Goal: Entertainment & Leisure: Consume media (video, audio)

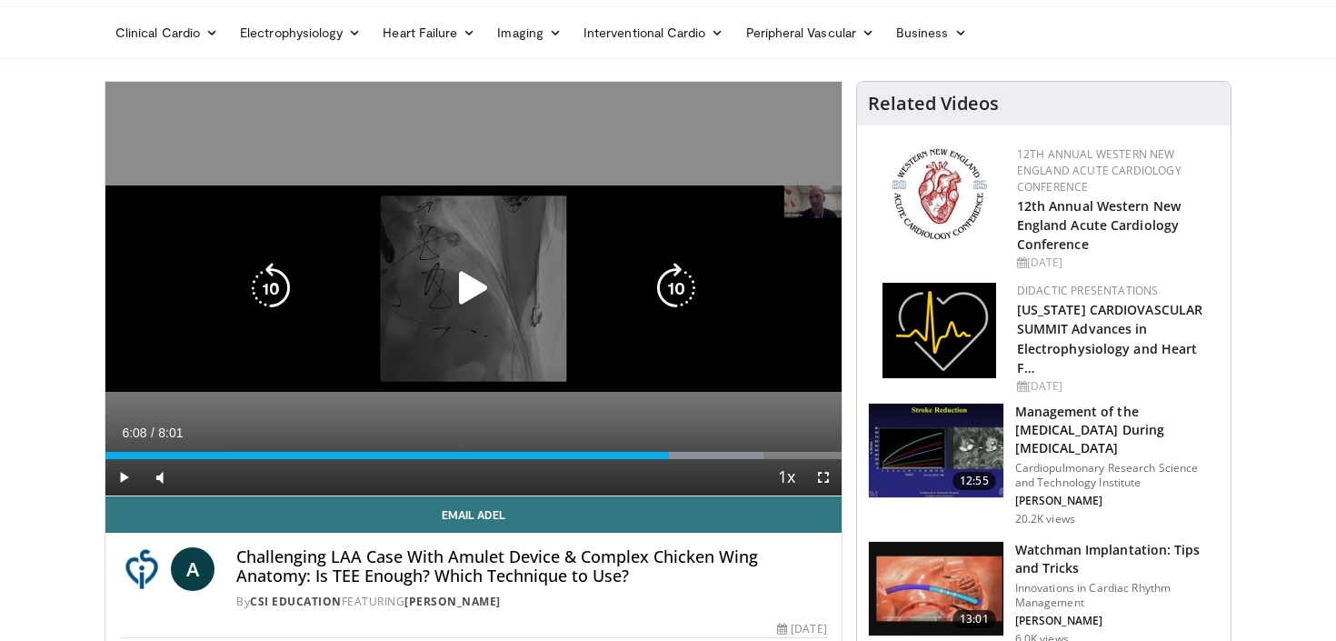
click at [469, 286] on icon "Video Player" at bounding box center [473, 288] width 51 height 51
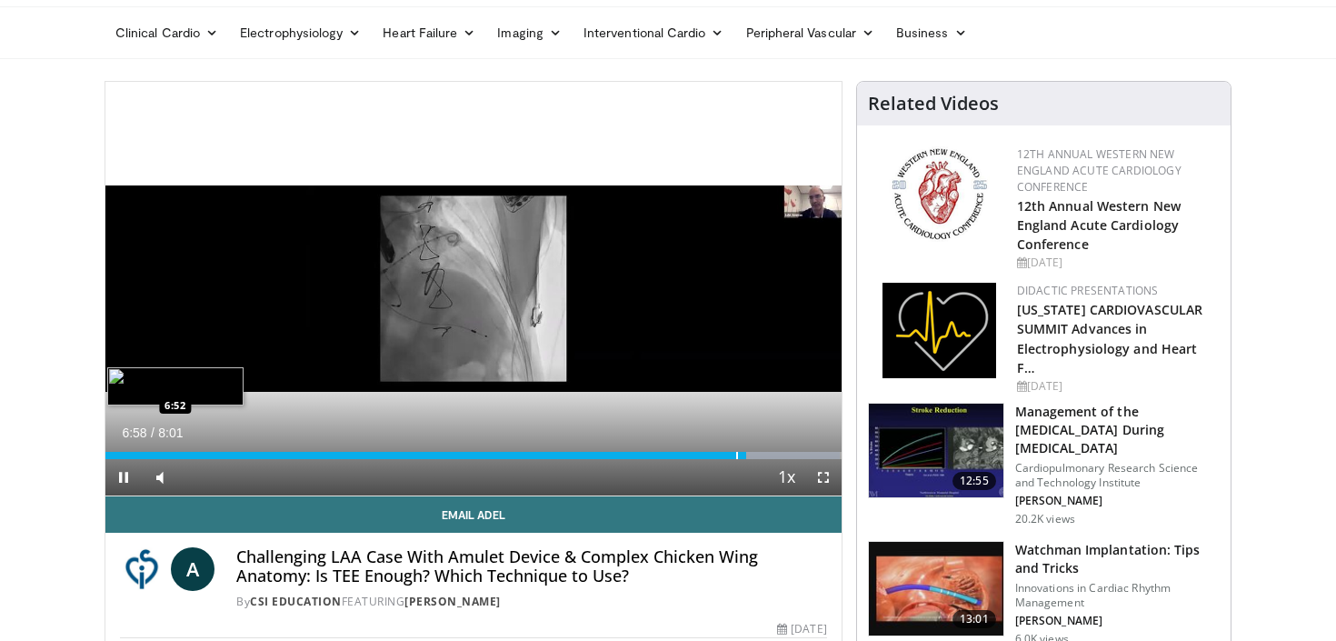
click at [705, 453] on div "Loaded : 99.77% 6:58 6:52" at bounding box center [473, 455] width 736 height 7
click at [825, 479] on span "Video Player" at bounding box center [823, 477] width 36 height 36
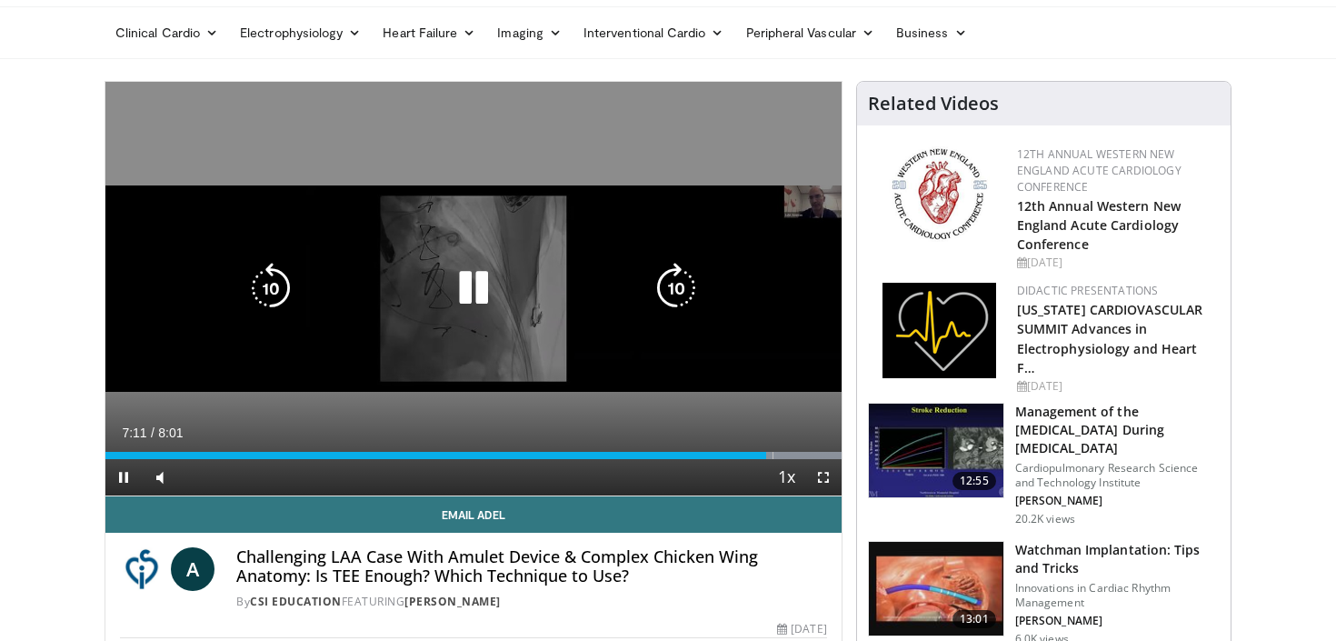
click at [472, 284] on icon "Video Player" at bounding box center [473, 288] width 51 height 51
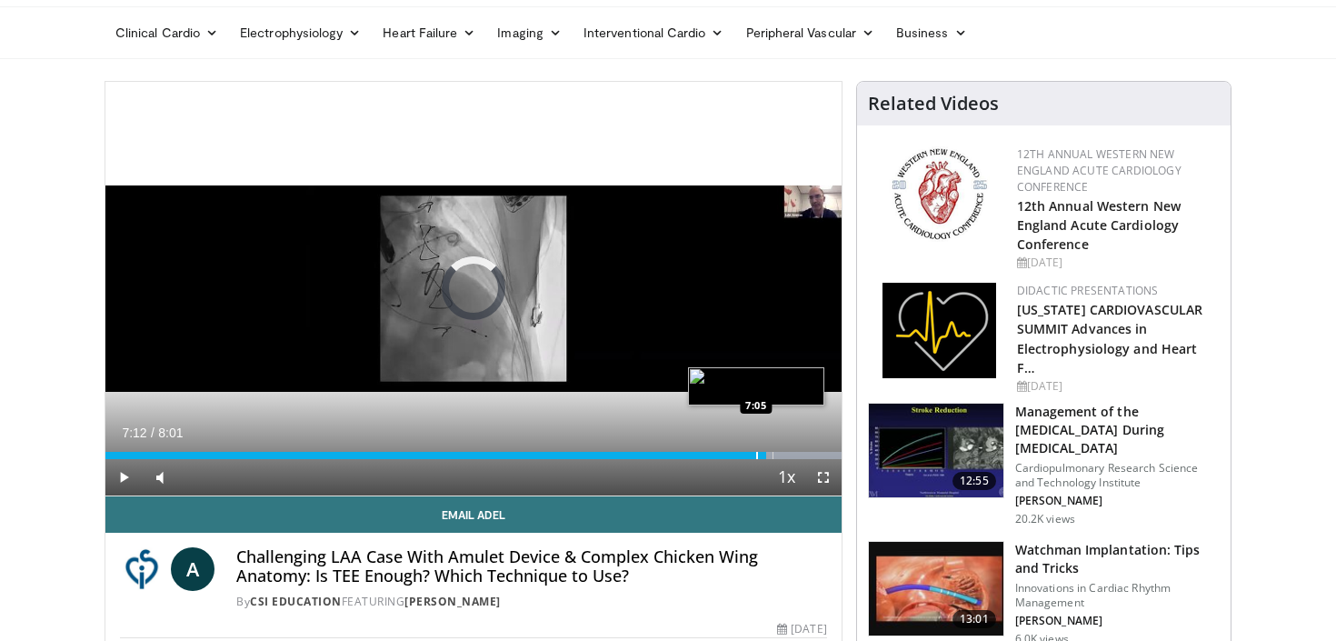
click at [756, 456] on div "Progress Bar" at bounding box center [757, 455] width 2 height 7
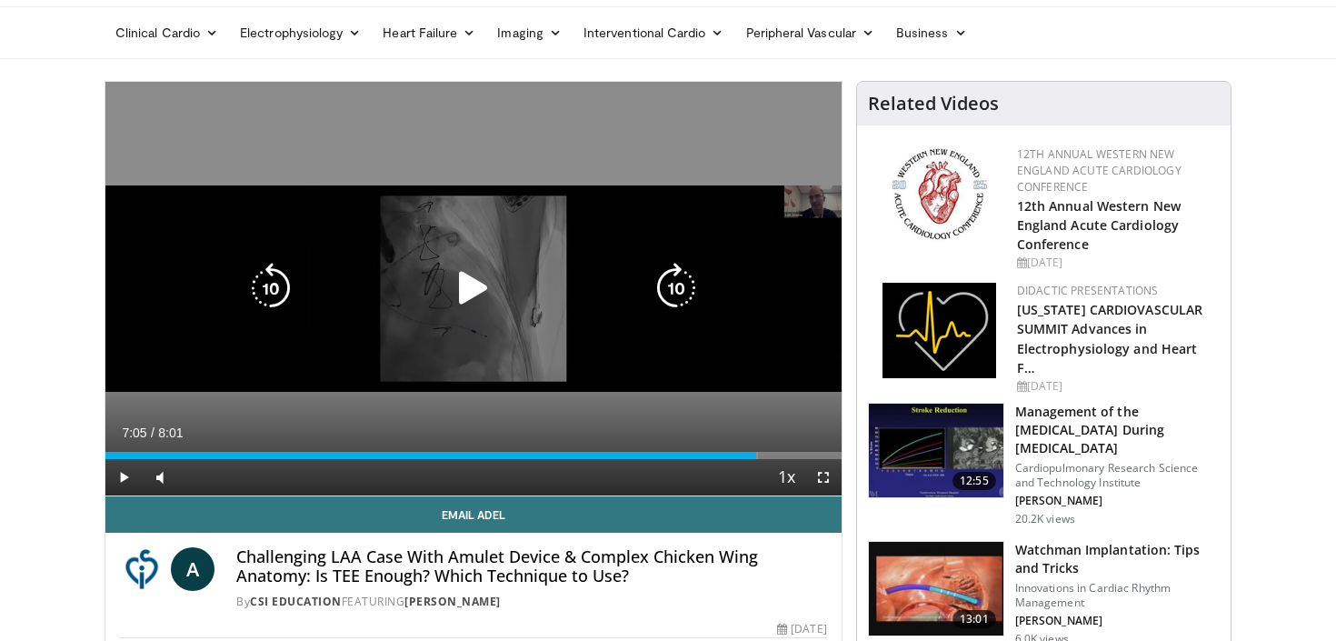
click at [476, 295] on icon "Video Player" at bounding box center [473, 288] width 51 height 51
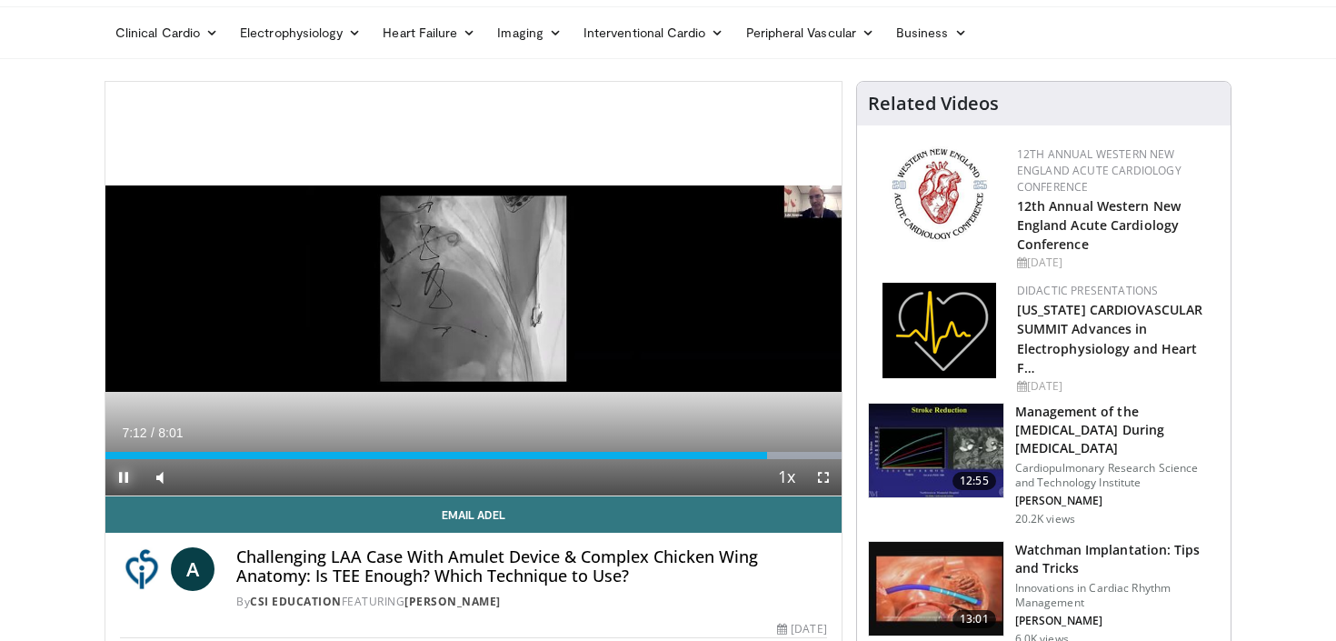
click at [124, 480] on span "Video Player" at bounding box center [123, 477] width 36 height 36
click at [759, 460] on div "Current Time 7:12 / Duration 8:01 Play Skip Backward Skip Forward Mute 11% Load…" at bounding box center [473, 477] width 736 height 36
click at [760, 457] on div "Progress Bar" at bounding box center [761, 455] width 2 height 7
click at [124, 469] on span "Video Player" at bounding box center [123, 477] width 36 height 36
click at [129, 477] on span "Video Player" at bounding box center [123, 477] width 36 height 36
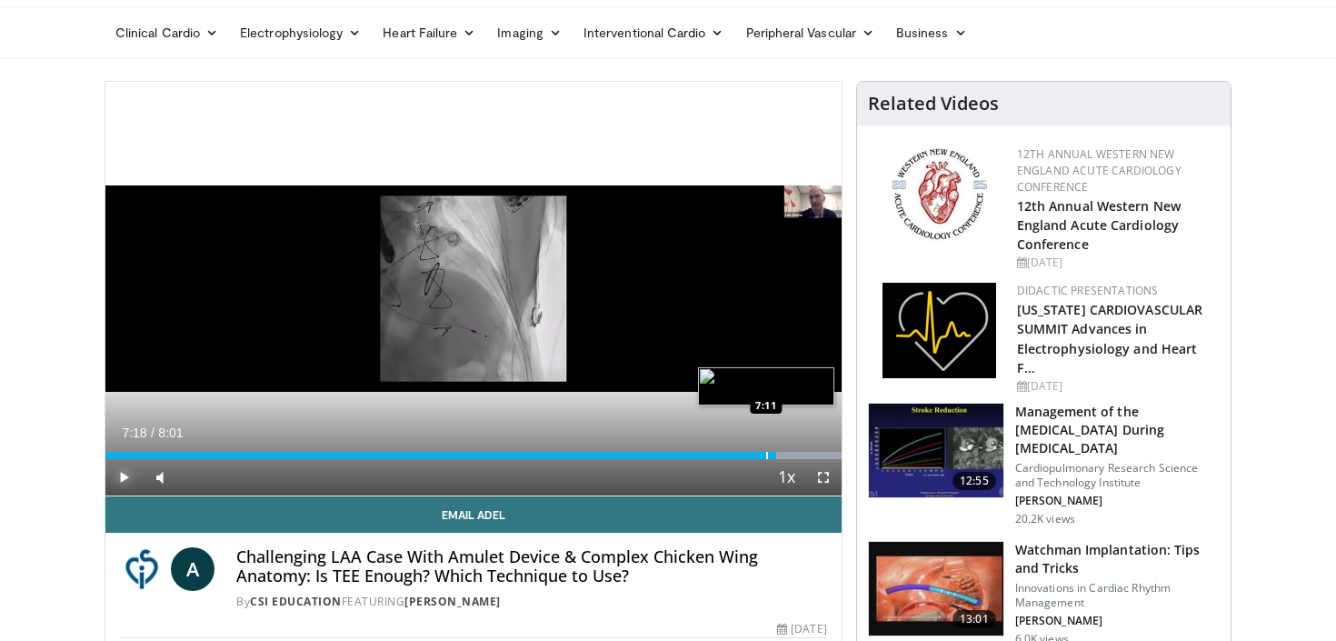
click at [766, 455] on div "Progress Bar" at bounding box center [767, 455] width 2 height 7
click at [123, 475] on span "Video Player" at bounding box center [123, 477] width 36 height 36
click at [122, 475] on span "Video Player" at bounding box center [123, 477] width 36 height 36
click at [116, 477] on span "Video Player" at bounding box center [123, 477] width 36 height 36
click at [123, 475] on span "Video Player" at bounding box center [123, 477] width 36 height 36
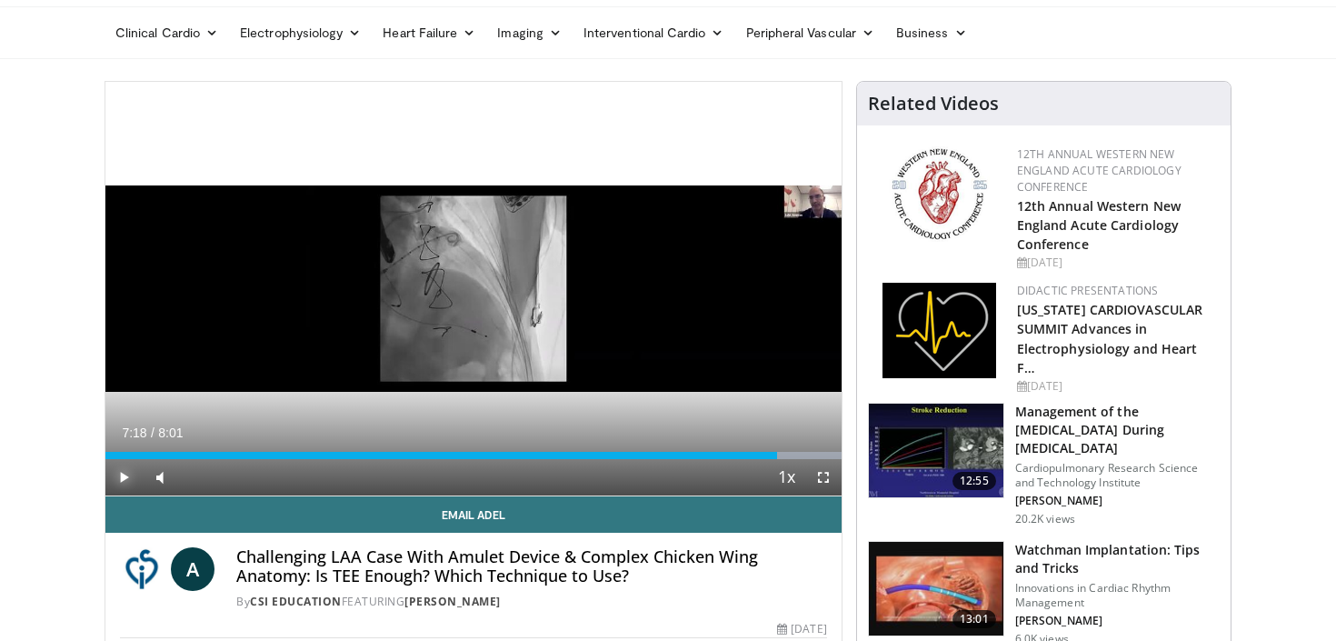
click at [128, 479] on span "Video Player" at bounding box center [123, 477] width 36 height 36
click at [124, 479] on span "Video Player" at bounding box center [123, 477] width 36 height 36
click at [124, 470] on span "Video Player" at bounding box center [123, 477] width 36 height 36
click at [120, 475] on span "Video Player" at bounding box center [123, 477] width 36 height 36
click at [128, 483] on span "Video Player" at bounding box center [123, 477] width 36 height 36
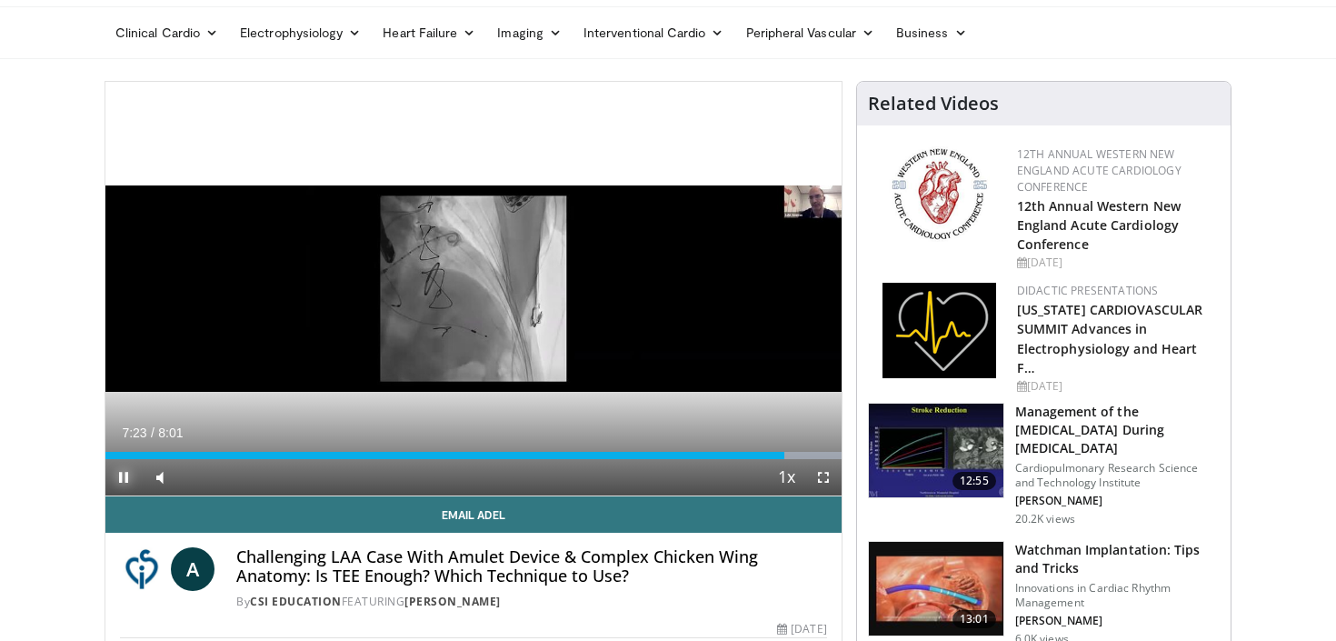
click at [123, 477] on span "Video Player" at bounding box center [123, 477] width 36 height 36
click at [119, 487] on span "Video Player" at bounding box center [123, 477] width 36 height 36
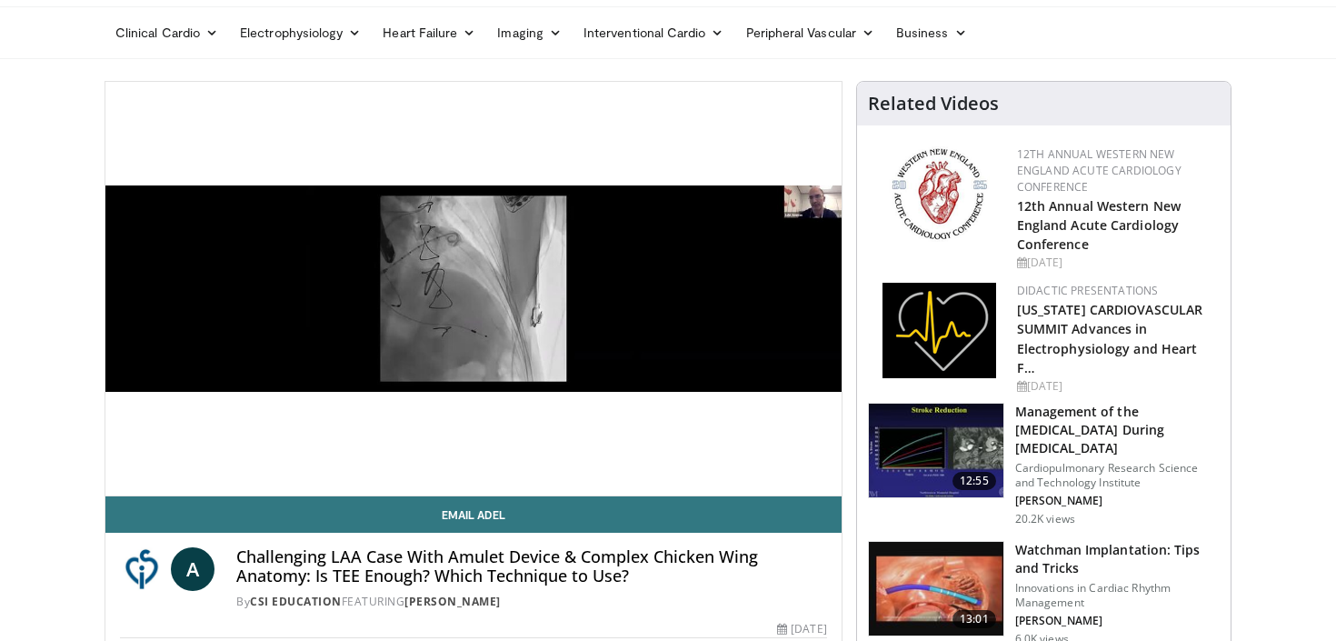
click at [125, 473] on video-js "**********" at bounding box center [473, 289] width 736 height 415
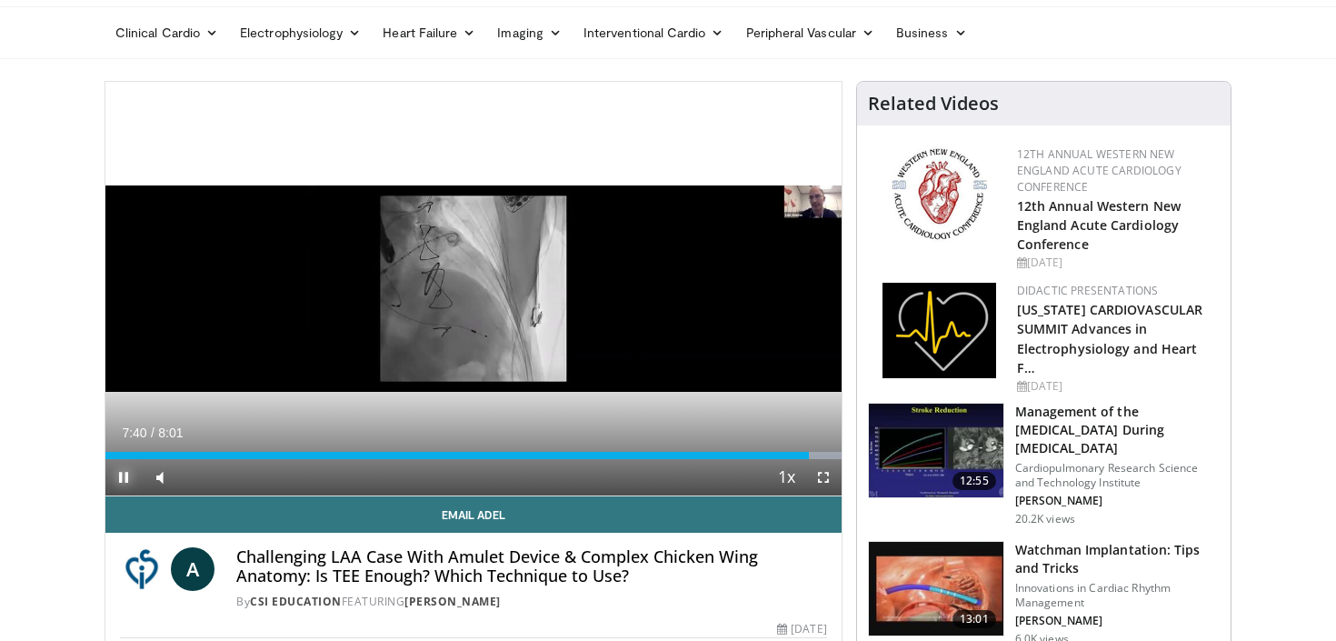
click at [125, 477] on span "Video Player" at bounding box center [123, 477] width 36 height 36
click at [800, 455] on div "Progress Bar" at bounding box center [801, 455] width 2 height 7
click at [123, 479] on span "Video Player" at bounding box center [123, 477] width 36 height 36
click at [128, 474] on span "Video Player" at bounding box center [123, 477] width 36 height 36
click at [125, 484] on span "Video Player" at bounding box center [123, 477] width 36 height 36
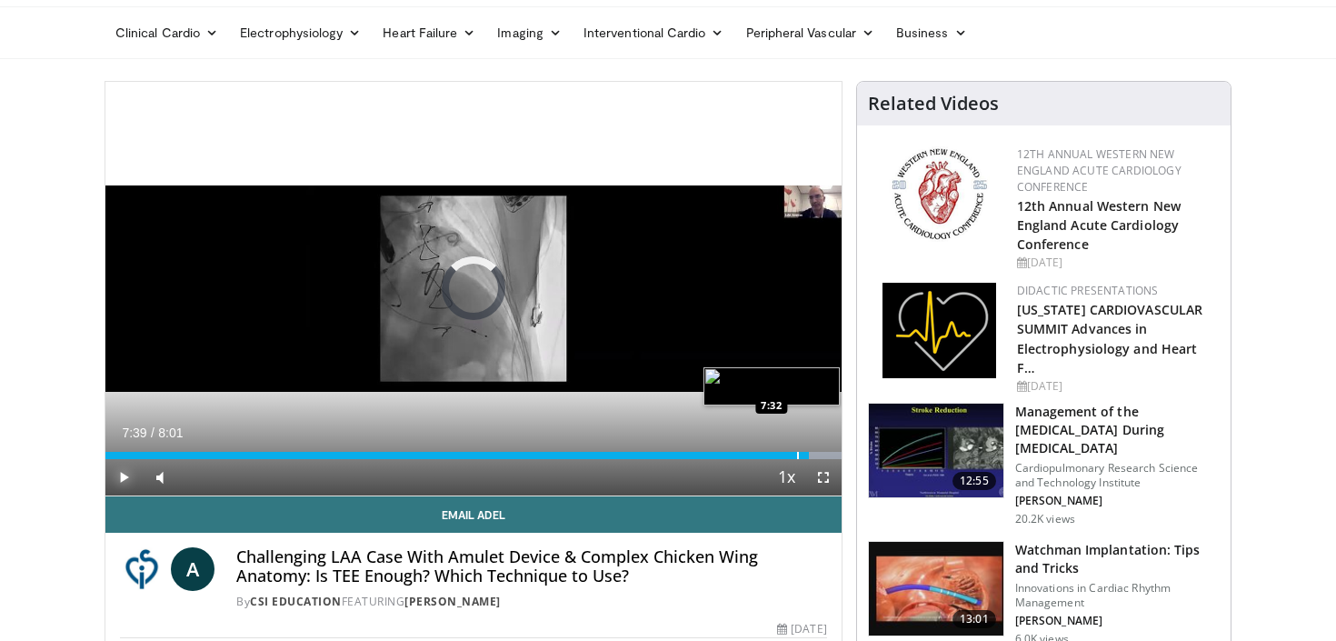
click at [797, 456] on div "Progress Bar" at bounding box center [798, 455] width 2 height 7
click at [125, 473] on span "Video Player" at bounding box center [123, 477] width 36 height 36
click at [124, 472] on span "Video Player" at bounding box center [123, 477] width 36 height 36
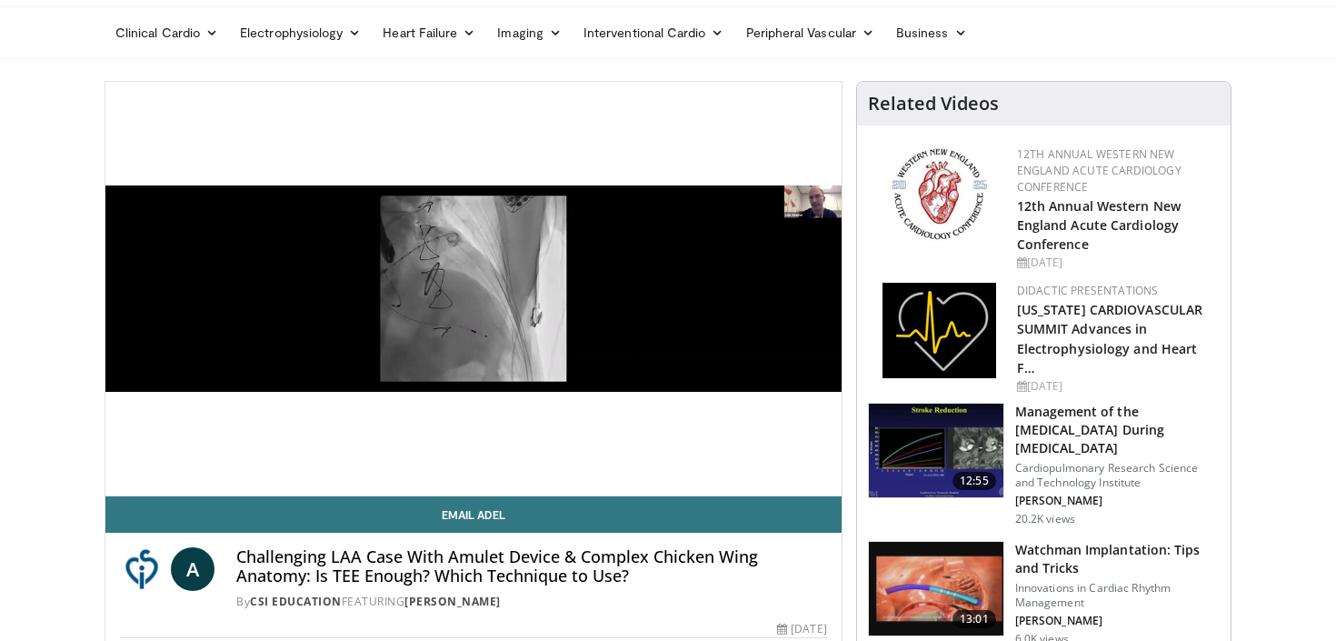
click at [124, 472] on div "10 seconds Tap to unmute" at bounding box center [473, 289] width 736 height 414
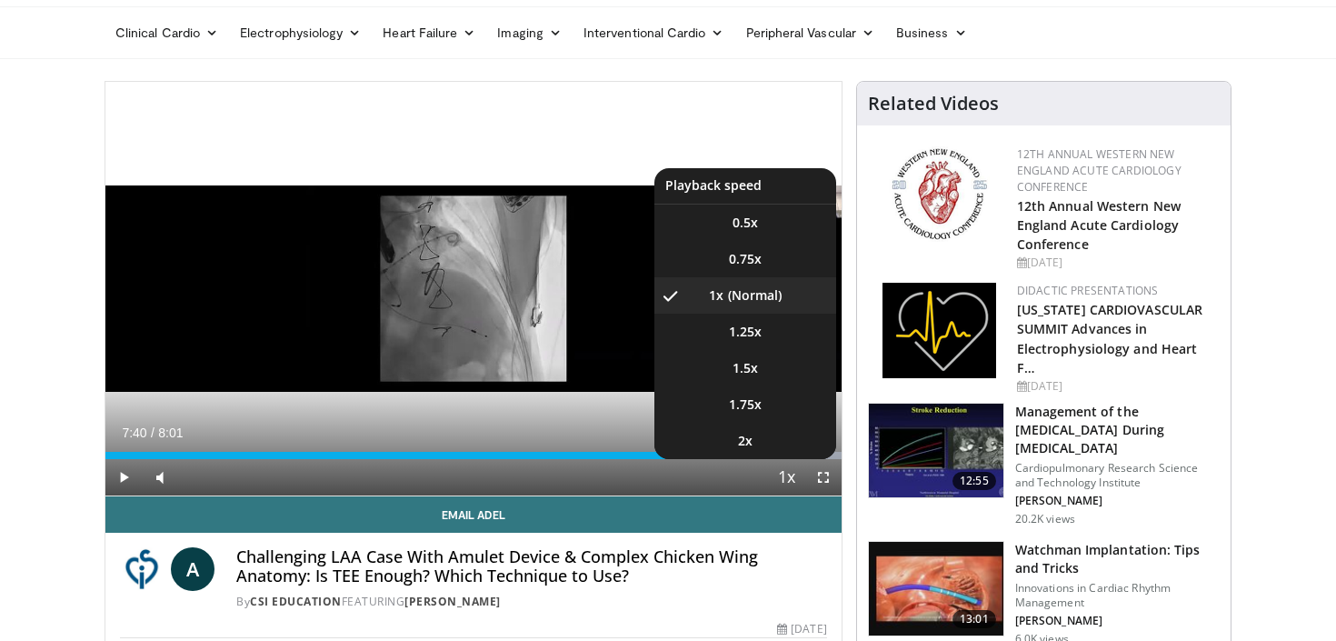
click at [799, 461] on span "Video Player" at bounding box center [787, 478] width 25 height 36
click at [798, 458] on li "2x" at bounding box center [746, 441] width 182 height 36
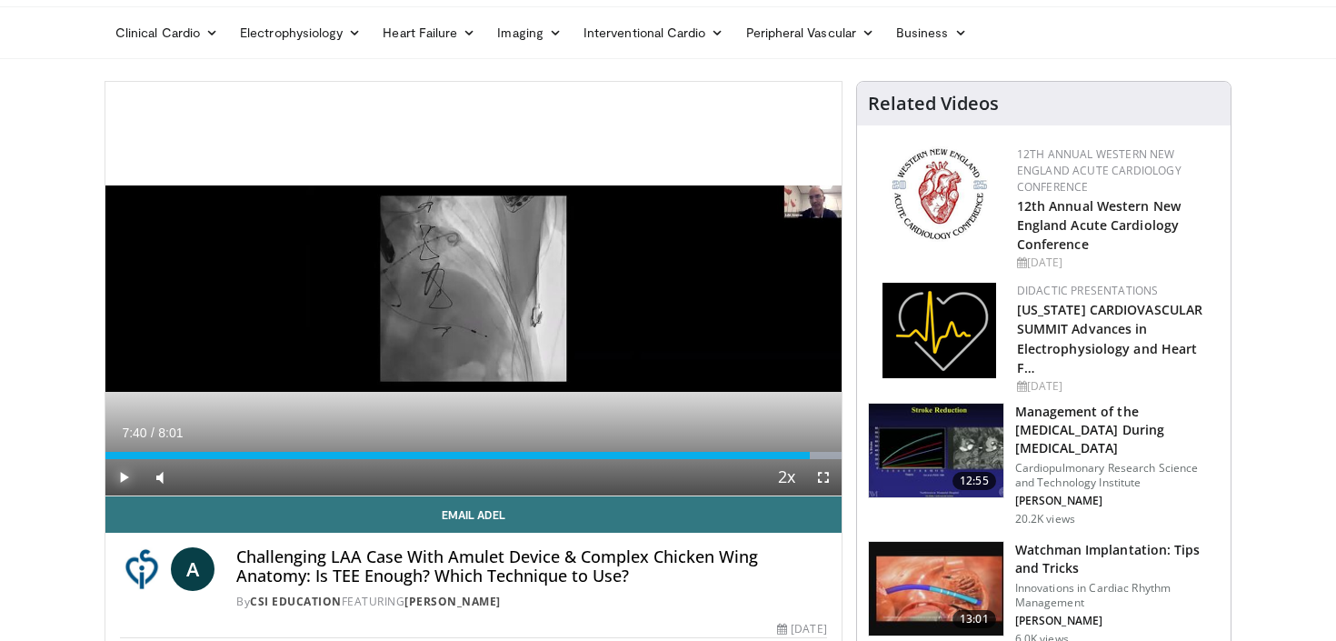
click at [128, 473] on span "Video Player" at bounding box center [123, 477] width 36 height 36
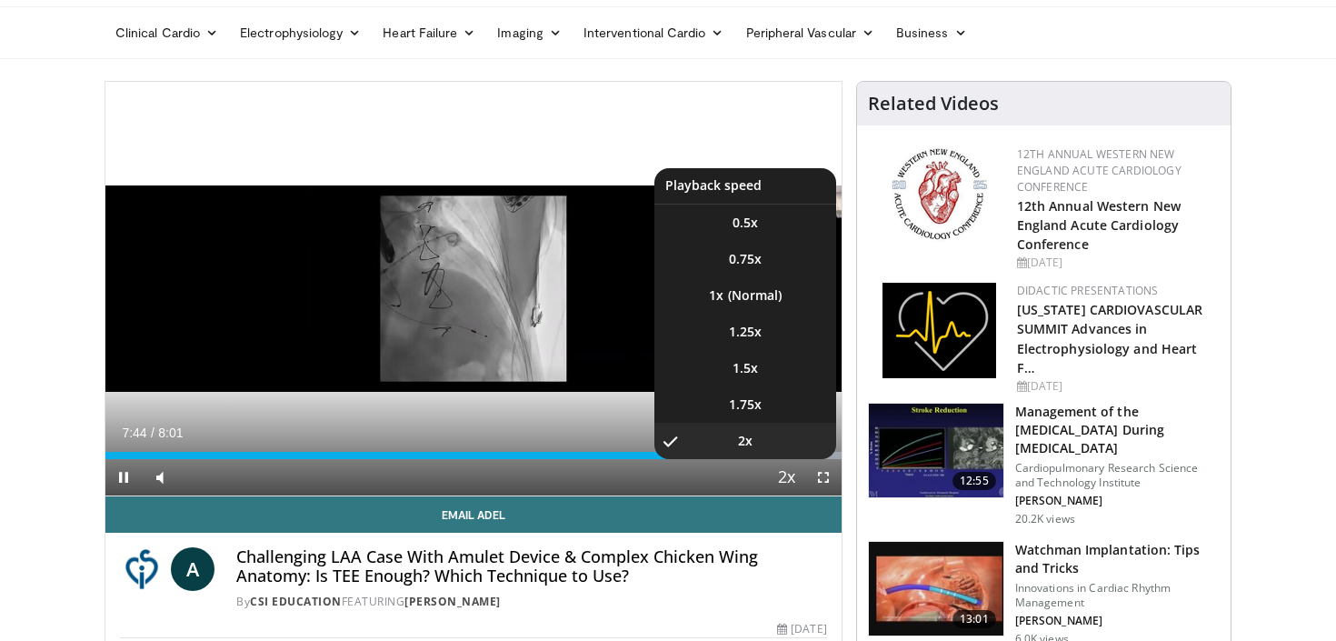
click at [785, 477] on span "Video Player" at bounding box center [787, 478] width 25 height 36
click at [788, 484] on span "Video Player" at bounding box center [787, 478] width 25 height 36
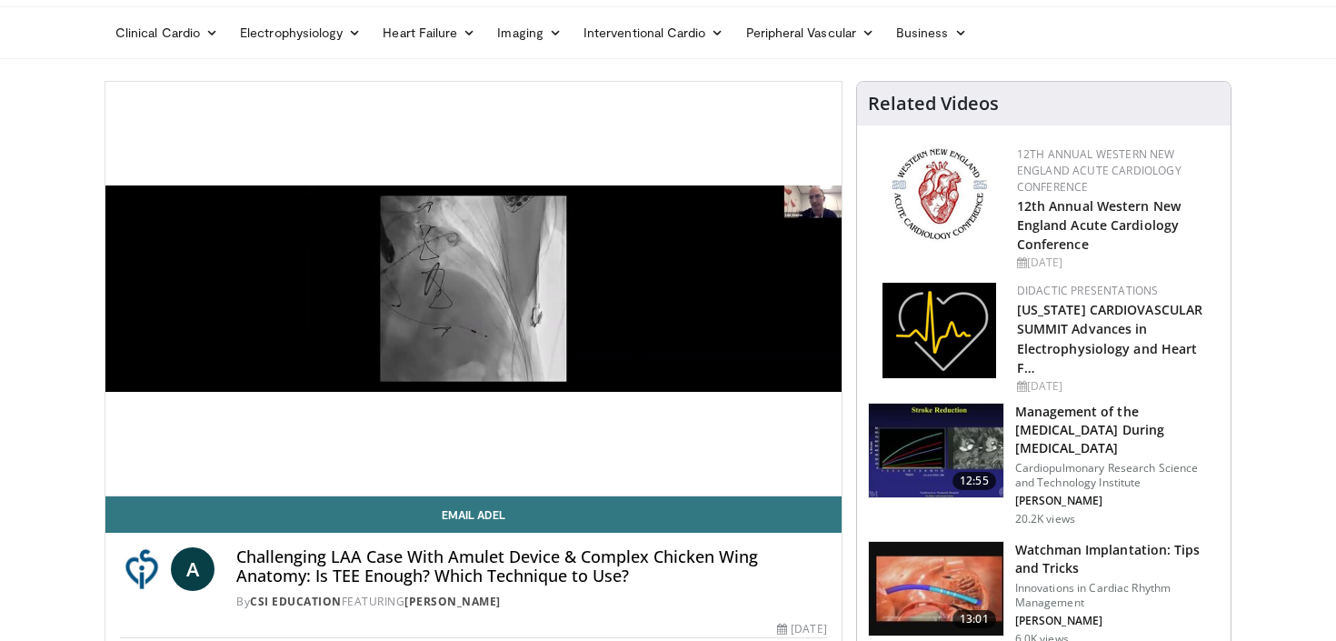
click at [788, 484] on video-js "**********" at bounding box center [473, 289] width 736 height 415
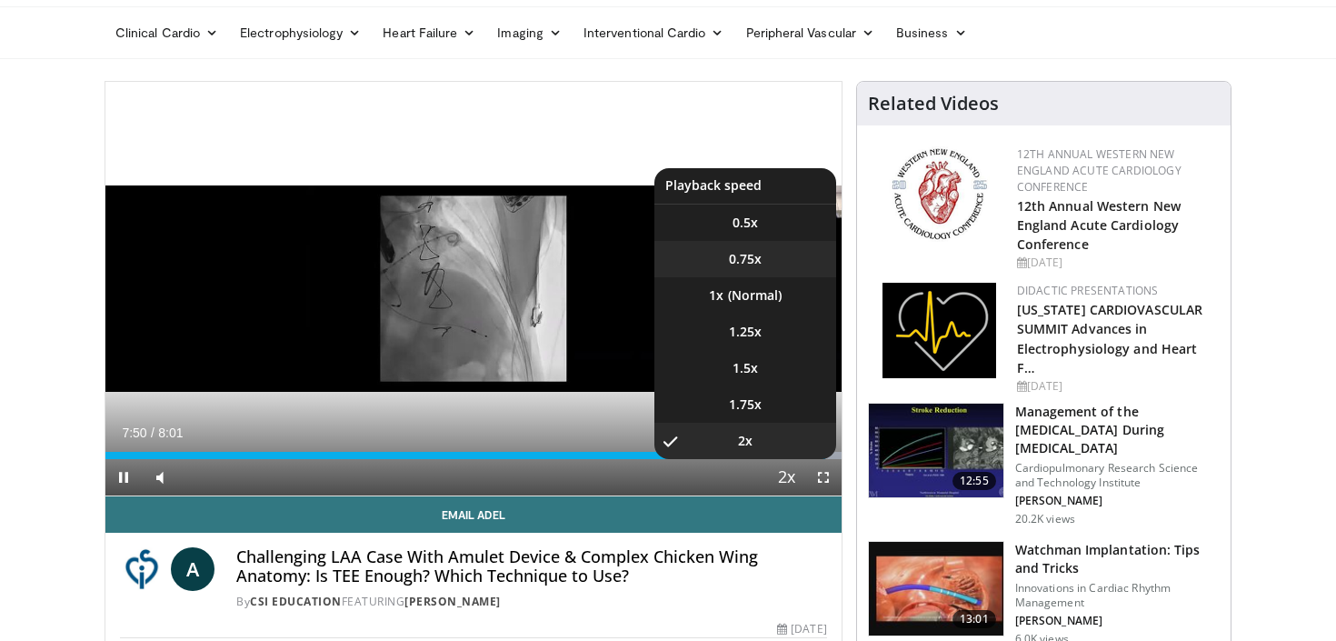
click at [763, 255] on li "0.75x" at bounding box center [746, 259] width 182 height 36
click at [781, 458] on li "2x" at bounding box center [746, 441] width 182 height 36
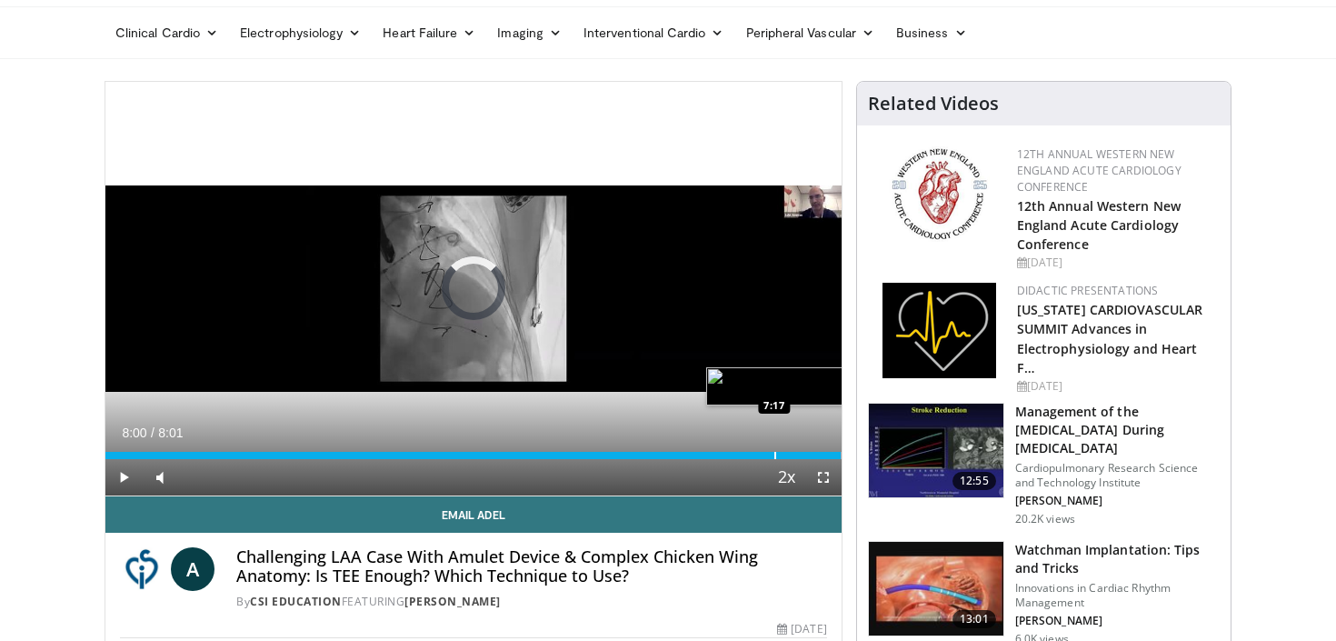
click at [774, 449] on div "Loaded : 100.00% 8:00 7:17" at bounding box center [473, 450] width 736 height 17
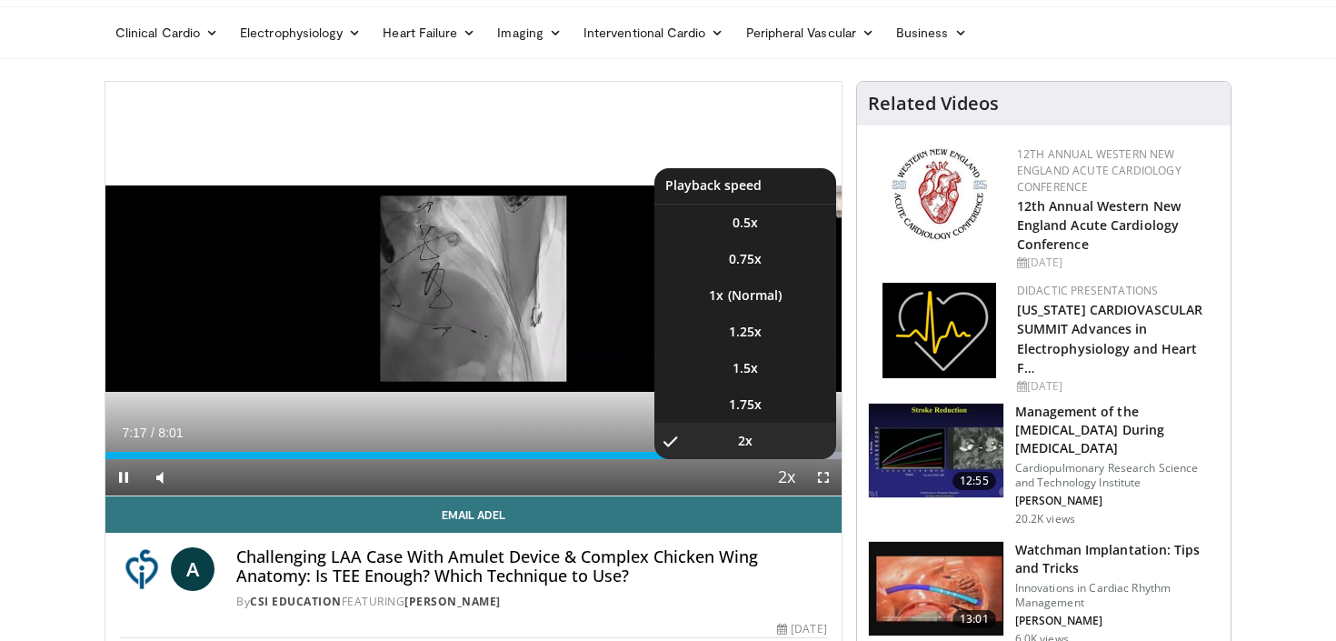
click at [785, 486] on span "Video Player" at bounding box center [787, 478] width 25 height 36
click at [790, 472] on span "Video Player" at bounding box center [787, 478] width 25 height 36
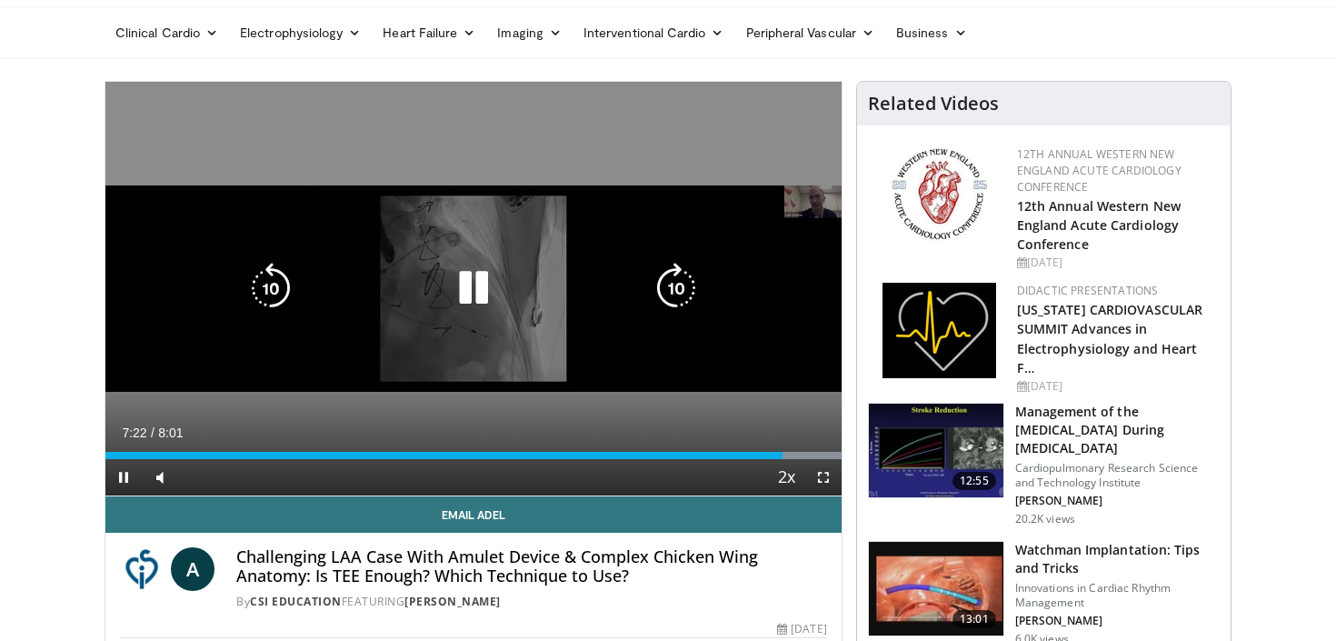
click at [755, 328] on div "10 seconds Tap to unmute" at bounding box center [473, 289] width 736 height 414
click at [755, 346] on div "10 seconds Tap to unmute" at bounding box center [473, 289] width 736 height 414
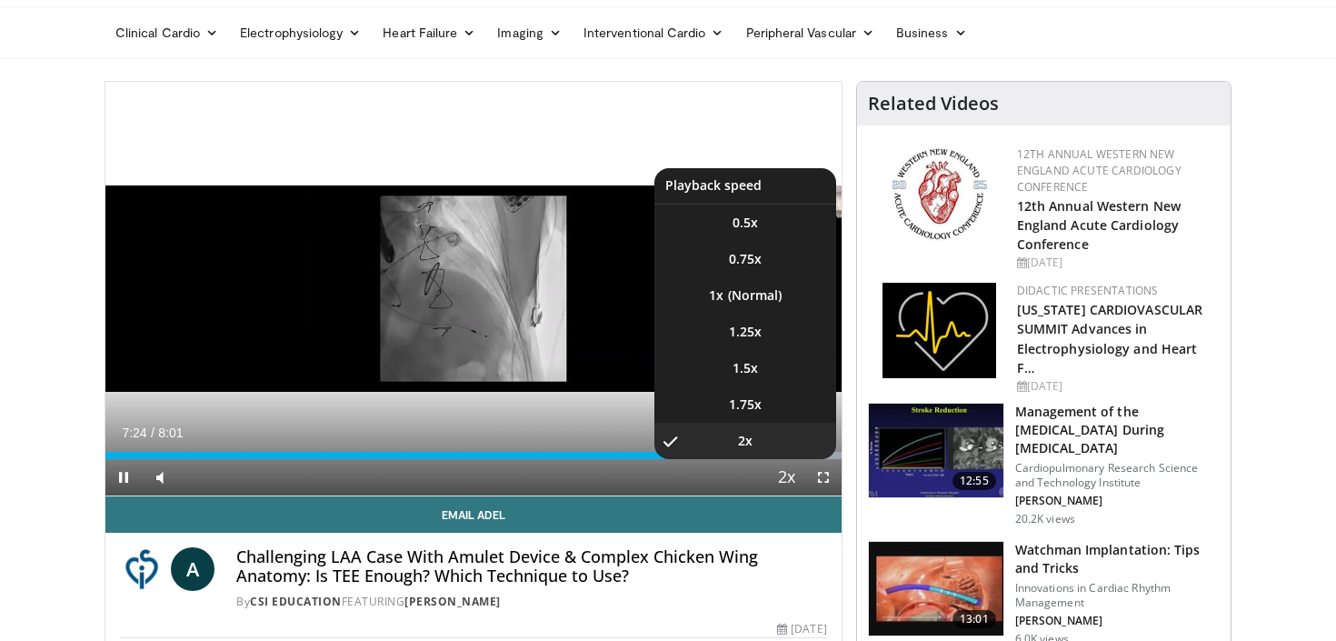
click at [784, 478] on span "Video Player" at bounding box center [787, 478] width 25 height 36
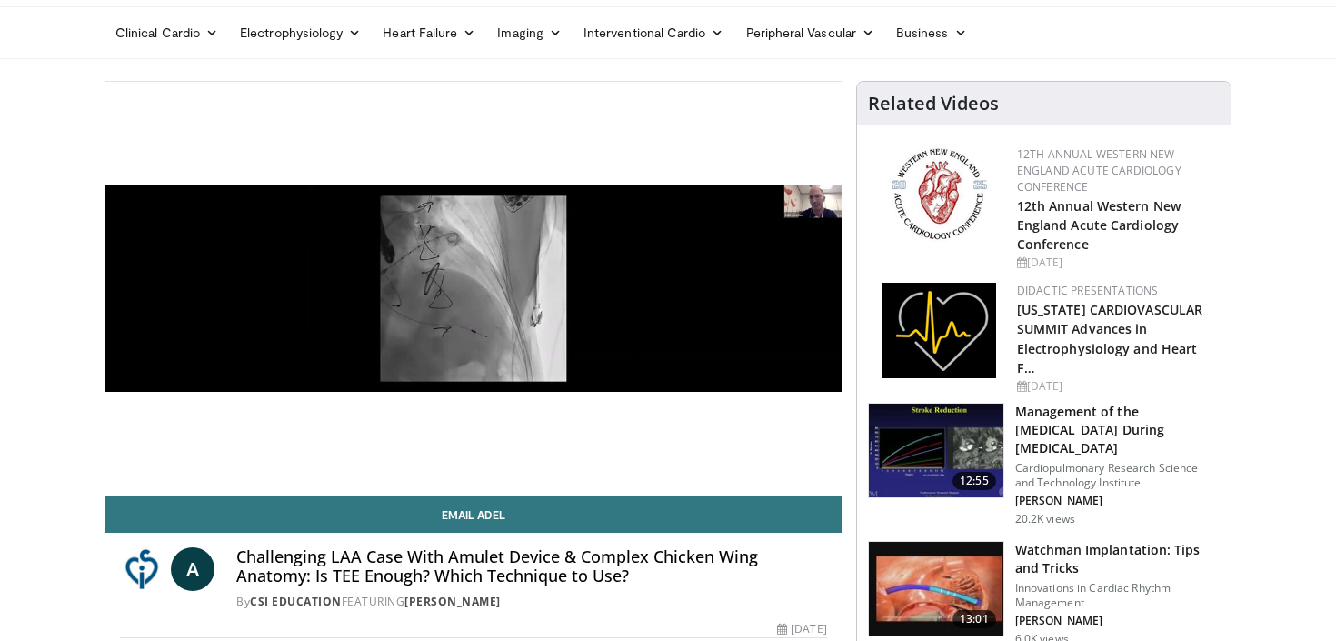
click at [784, 478] on div "10 seconds Tap to unmute" at bounding box center [473, 289] width 736 height 414
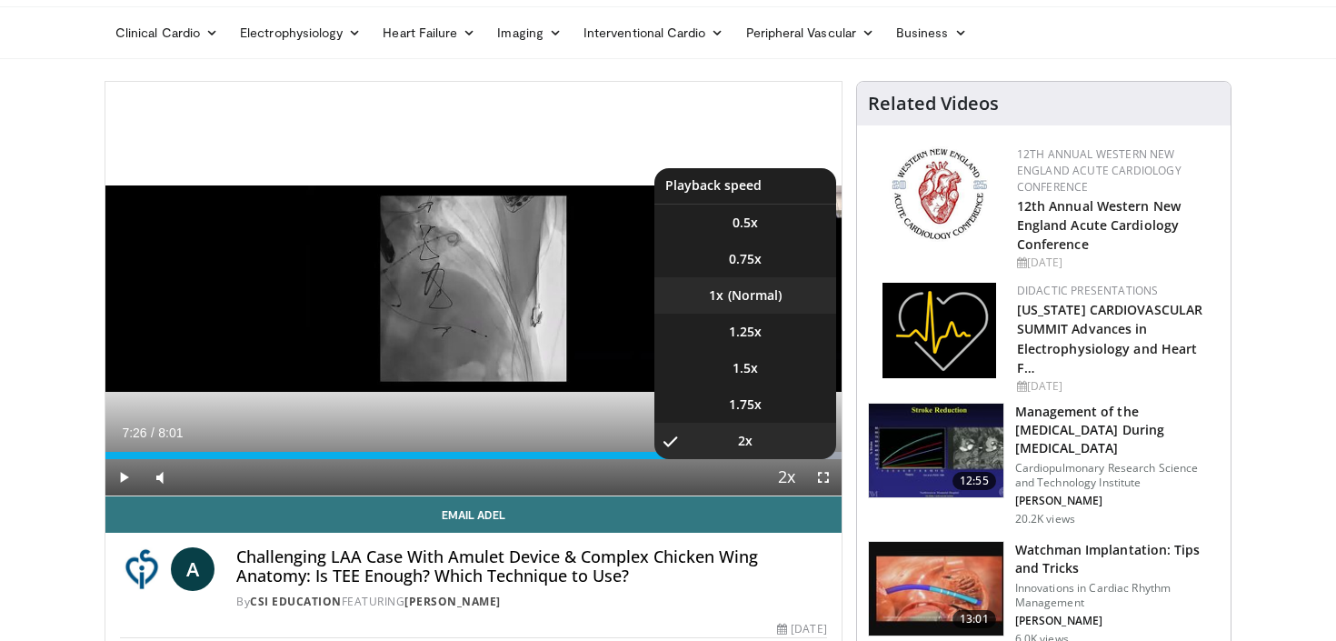
click at [772, 292] on li "1x" at bounding box center [746, 295] width 182 height 36
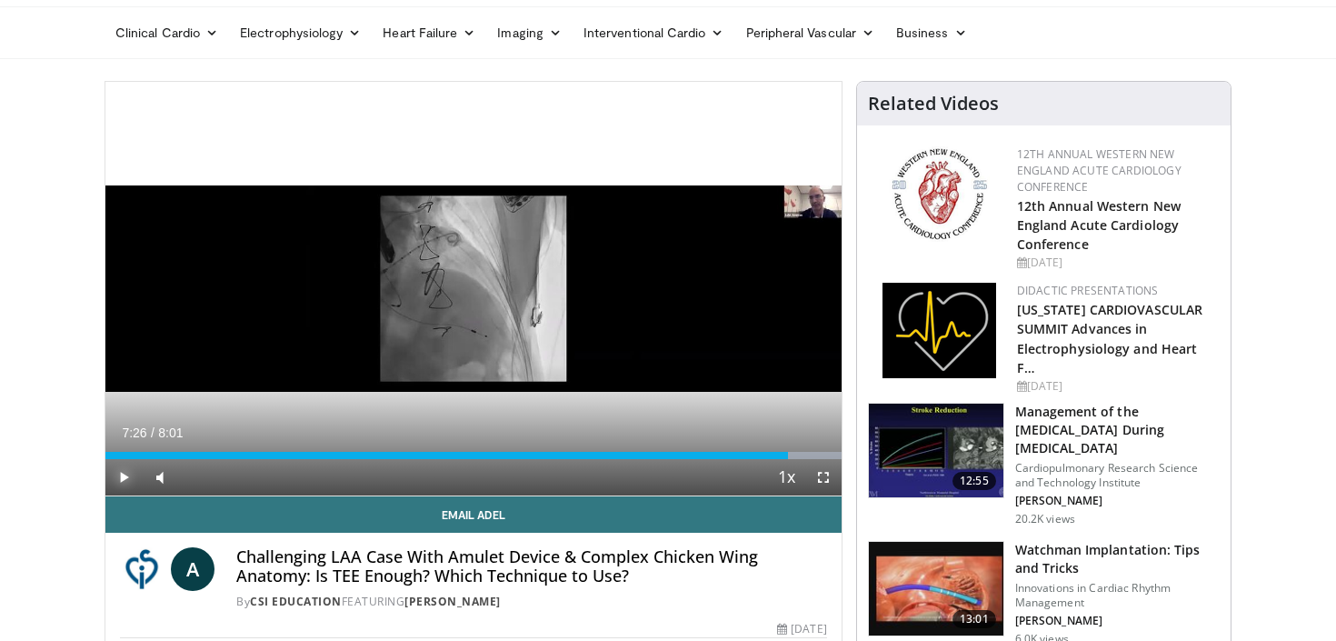
click at [120, 475] on span "Video Player" at bounding box center [123, 477] width 36 height 36
click at [125, 475] on span "Video Player" at bounding box center [123, 477] width 36 height 36
click at [125, 478] on span "Video Player" at bounding box center [123, 477] width 36 height 36
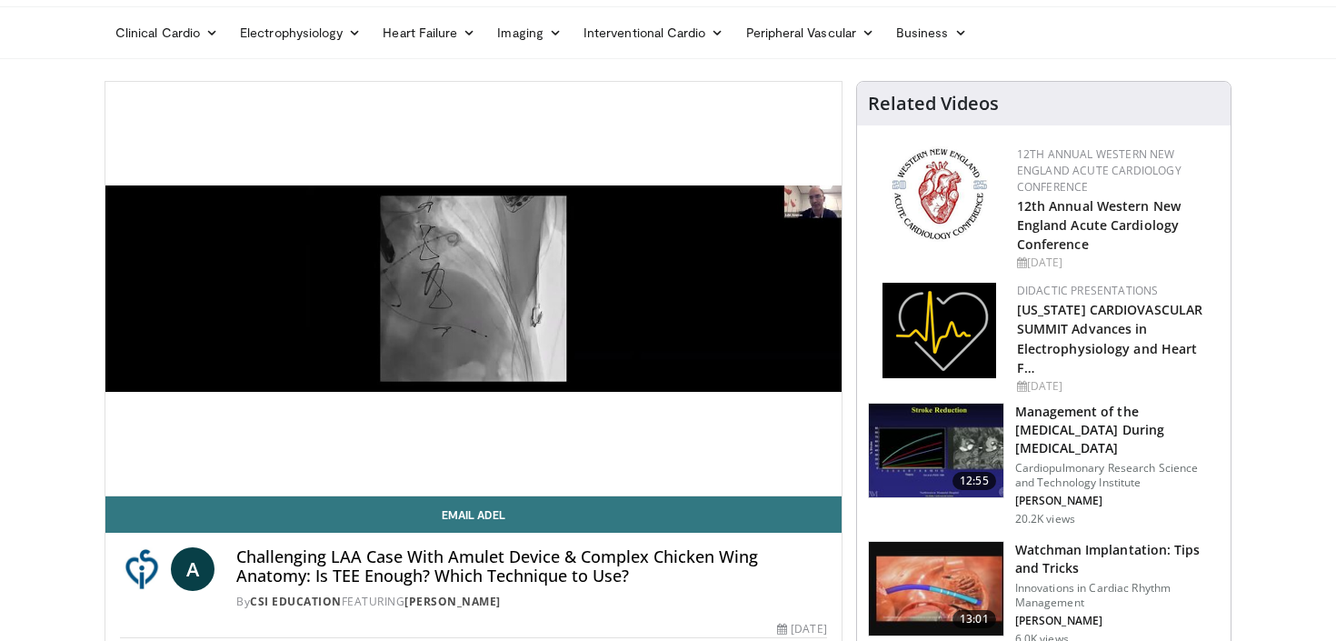
click at [125, 478] on div "10 seconds Tap to unmute" at bounding box center [473, 289] width 736 height 414
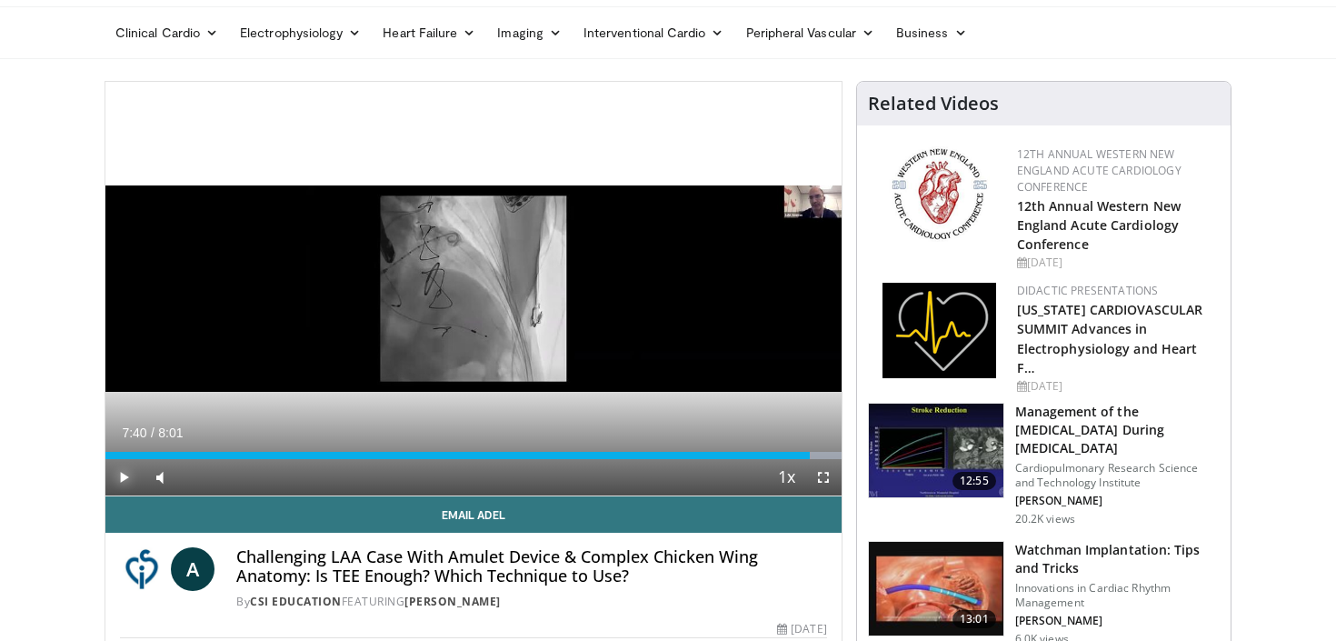
click at [127, 483] on span "Video Player" at bounding box center [123, 477] width 36 height 36
click at [127, 483] on div "10 seconds Tap to unmute" at bounding box center [473, 289] width 736 height 414
click at [126, 479] on span "Video Player" at bounding box center [123, 477] width 36 height 36
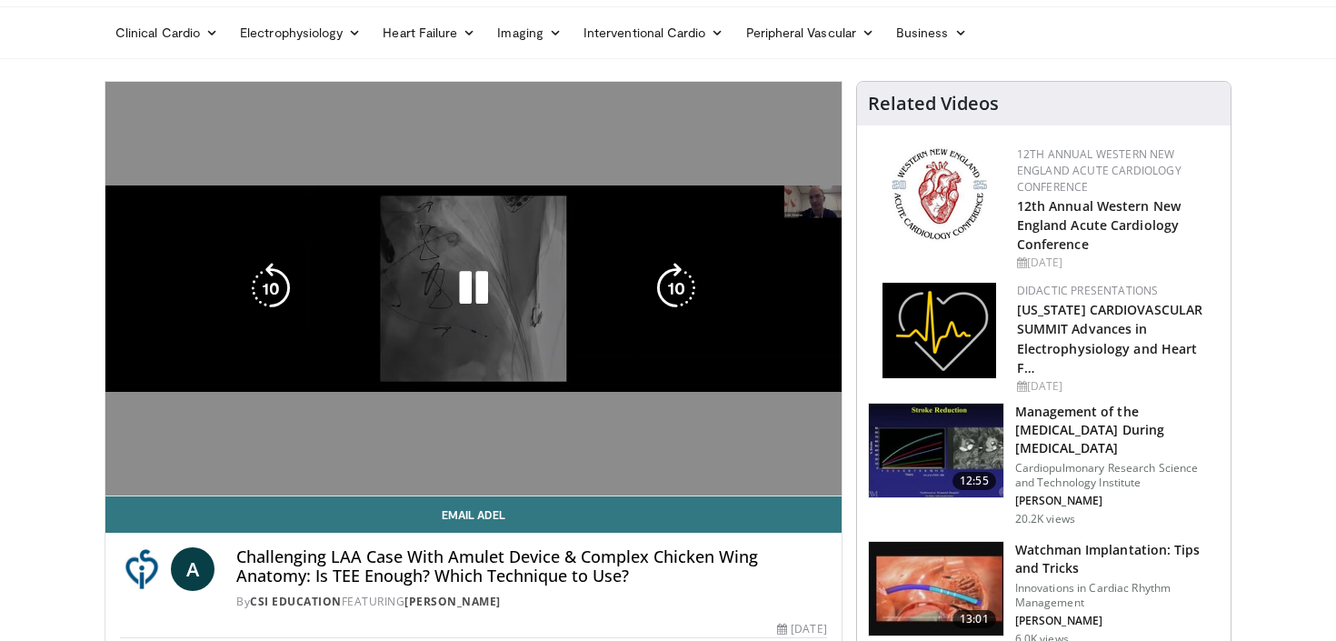
click at [120, 477] on div "10 seconds Tap to unmute" at bounding box center [473, 289] width 736 height 414
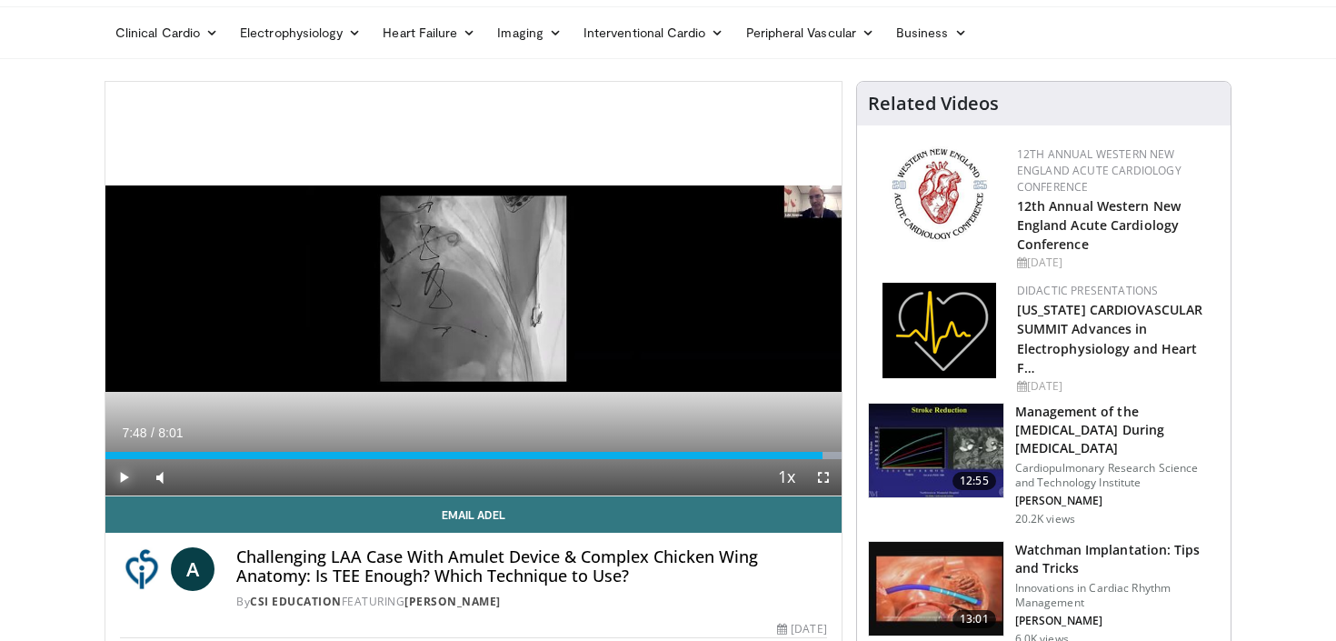
click at [123, 480] on span "Video Player" at bounding box center [123, 477] width 36 height 36
click at [133, 478] on span "Video Player" at bounding box center [123, 477] width 36 height 36
